Goal: Answer question/provide support

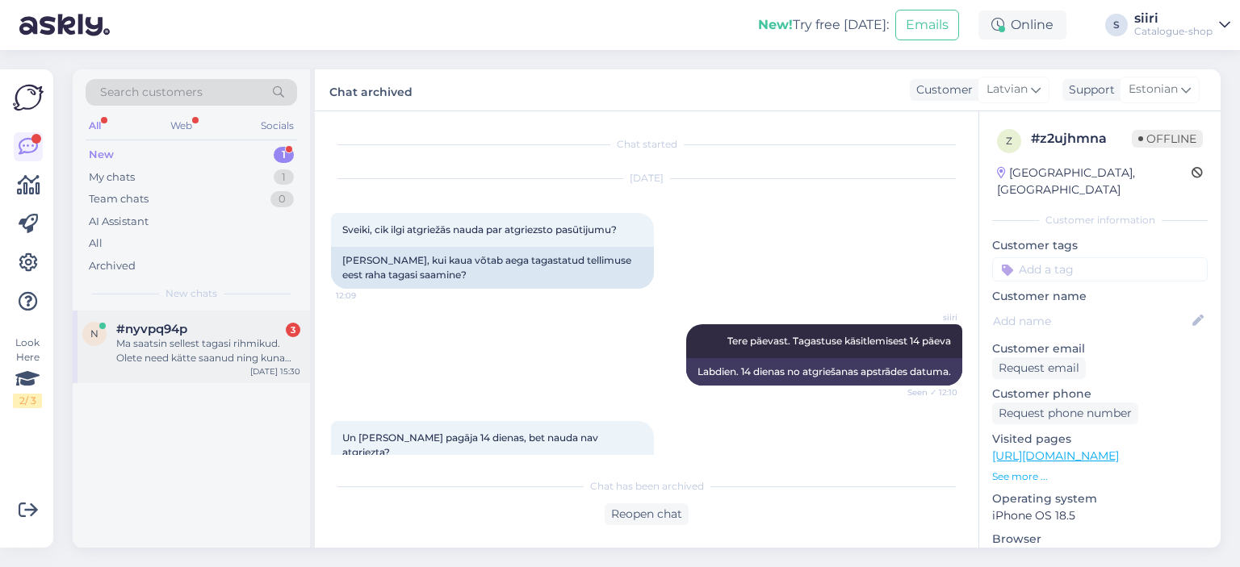
scroll to position [1895, 0]
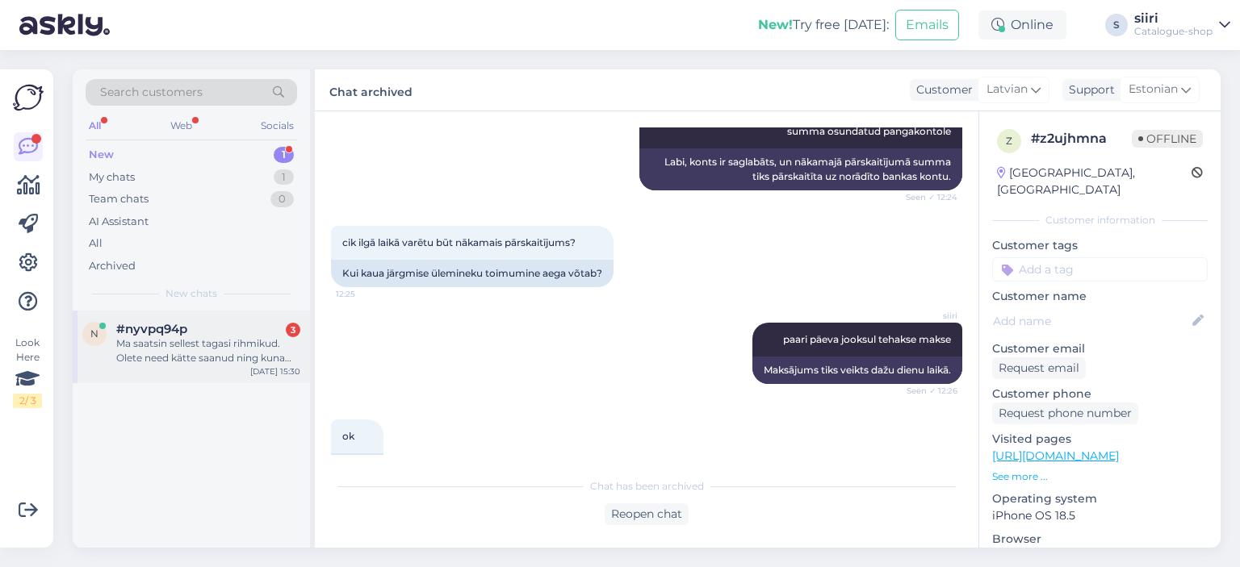
click at [187, 360] on div "Ma saatsin sellest tagasi rihmikud. Olete need kätte saanud ning kuna ma võiks …" at bounding box center [208, 351] width 184 height 29
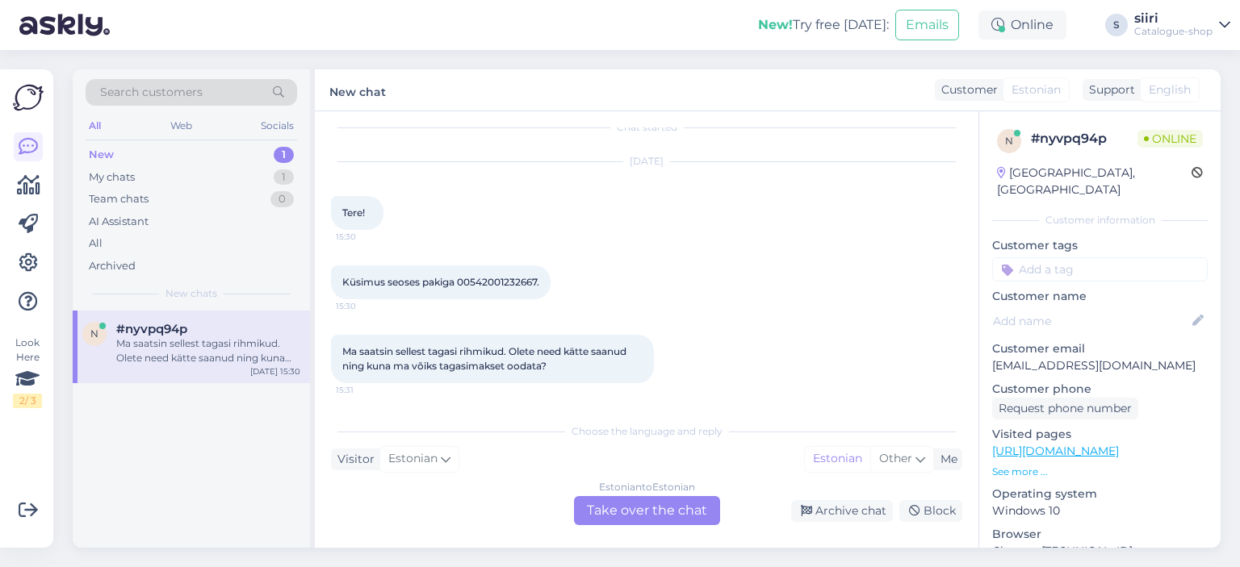
click at [677, 509] on div "Estonian to Estonian Take over the chat" at bounding box center [647, 510] width 146 height 29
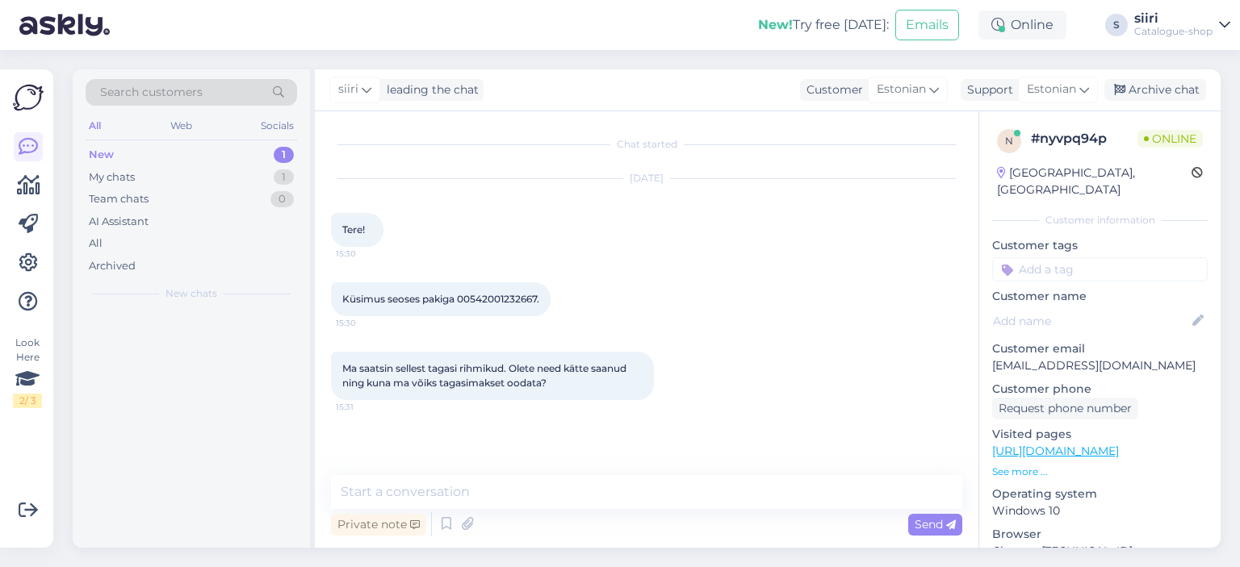
scroll to position [0, 0]
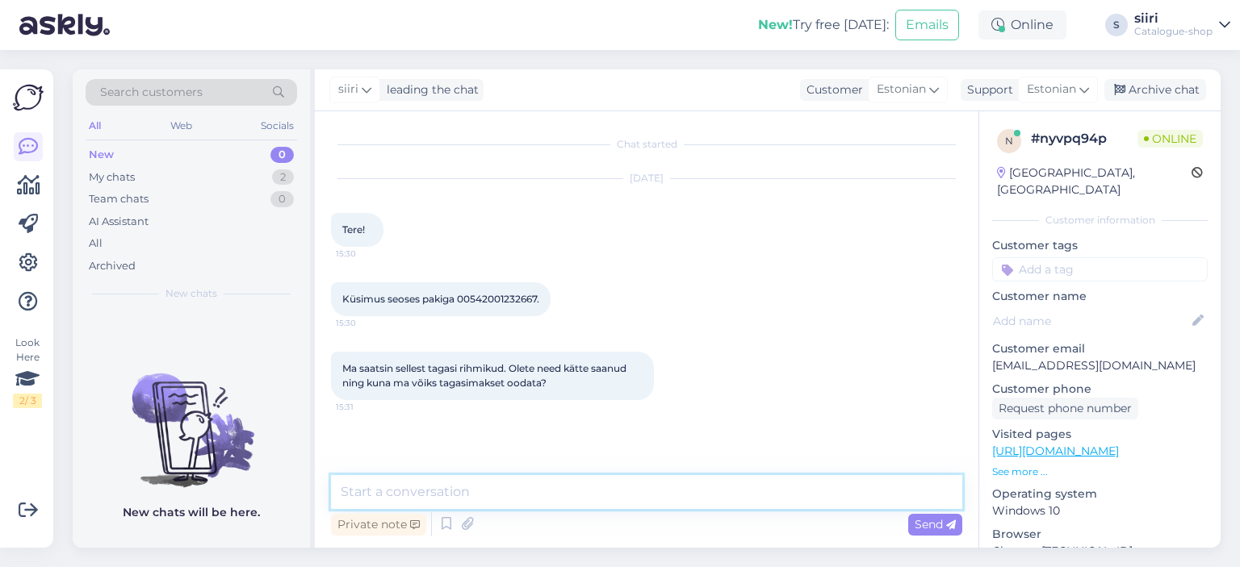
click at [378, 494] on textarea at bounding box center [646, 492] width 631 height 34
click at [458, 296] on span "Küsimus seoses pakiga 00542001232667." at bounding box center [440, 299] width 197 height 12
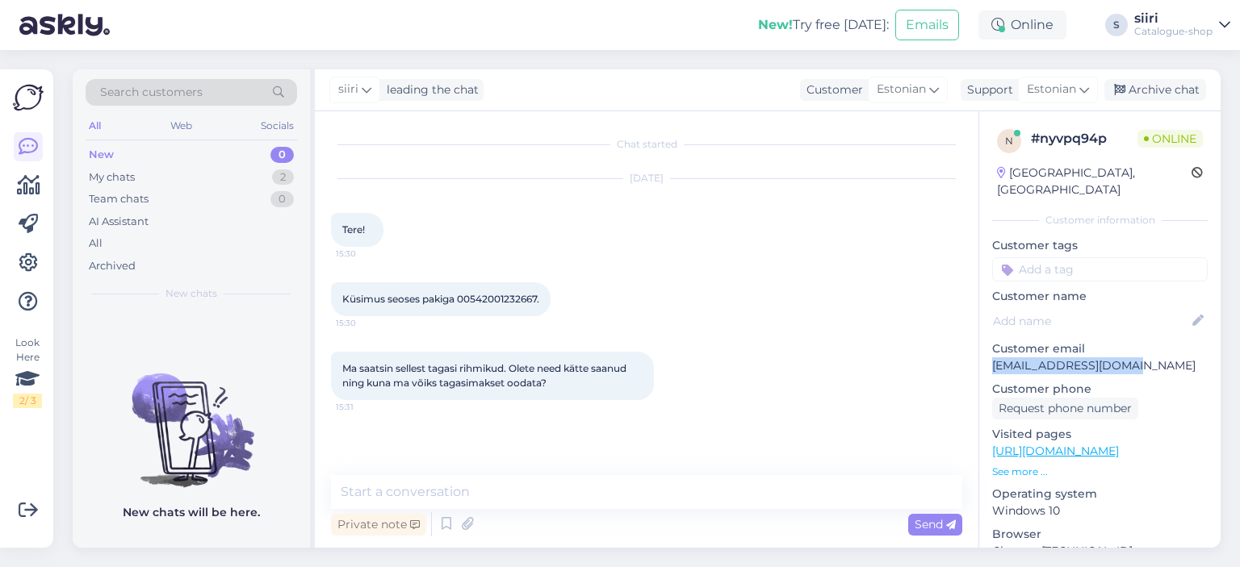
drag, startPoint x: 1132, startPoint y: 350, endPoint x: 994, endPoint y: 354, distance: 138.1
click at [994, 358] on p "[EMAIL_ADDRESS][DOMAIN_NAME]" at bounding box center [1100, 366] width 216 height 17
copy p "[EMAIL_ADDRESS][DOMAIN_NAME]"
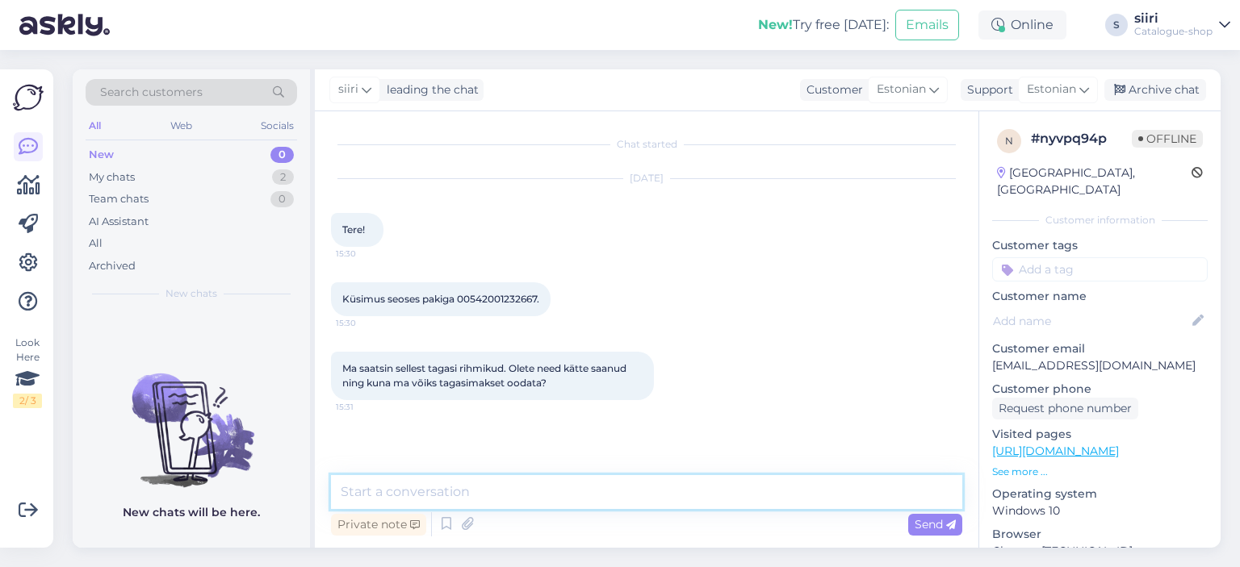
click at [365, 487] on textarea at bounding box center [646, 492] width 631 height 34
type textarea "Tere, summa 65,37€ laekub kontole lähipäevadel."
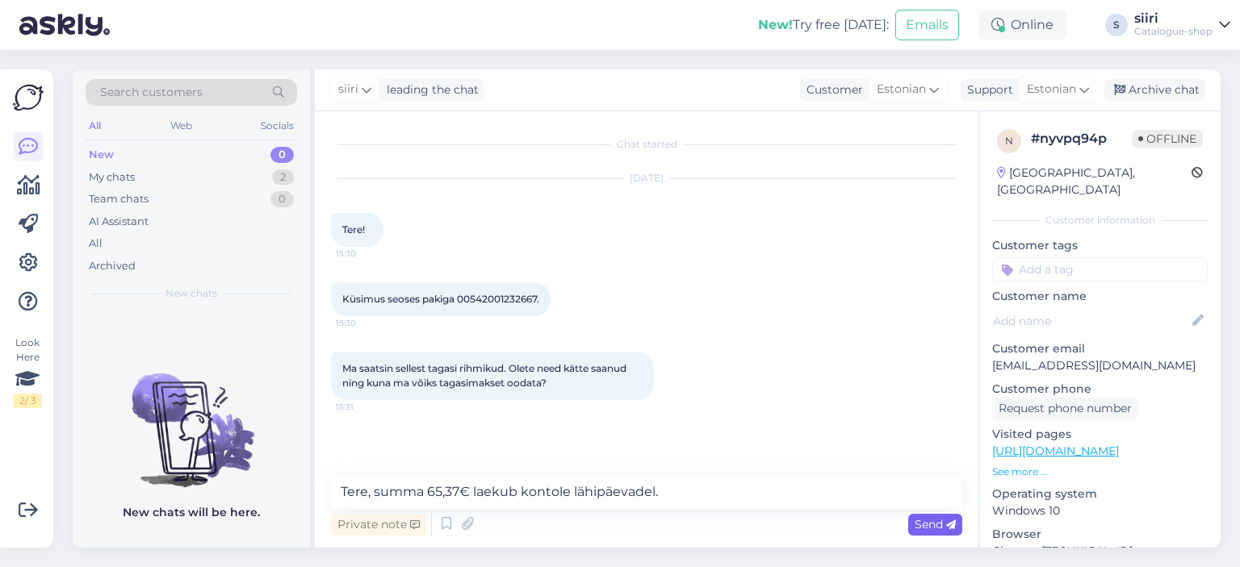
click at [938, 521] on span "Send" at bounding box center [935, 524] width 41 height 15
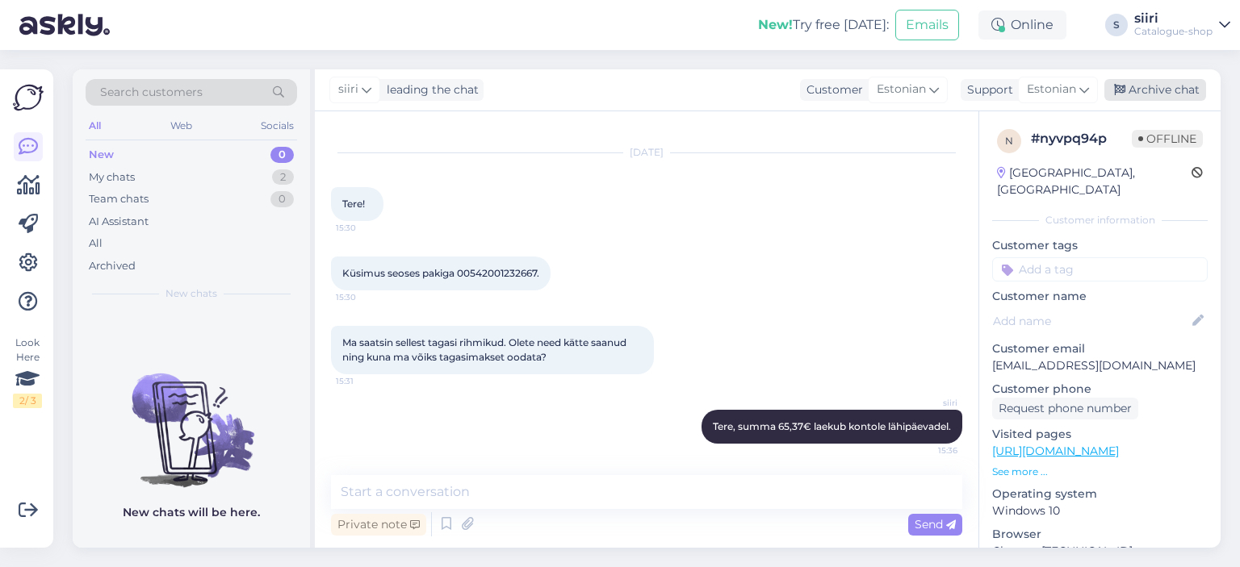
click at [1146, 90] on div "Archive chat" at bounding box center [1155, 90] width 102 height 22
